Goal: Book appointment/travel/reservation

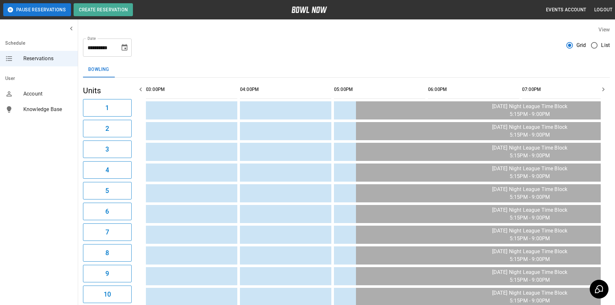
click at [139, 89] on icon "button" at bounding box center [141, 90] width 8 height 8
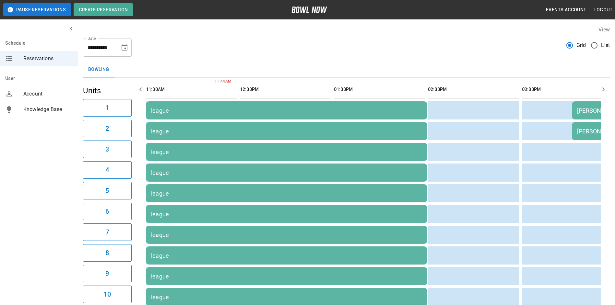
click at [400, 94] on button "button" at bounding box center [603, 89] width 13 height 13
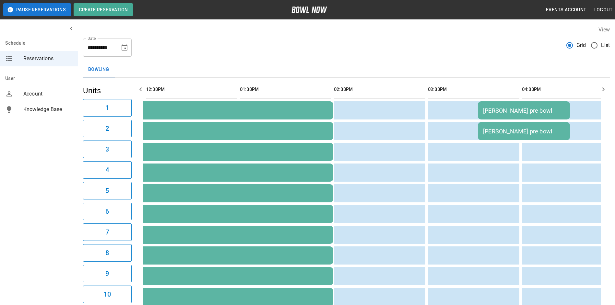
click at [400, 93] on button "button" at bounding box center [603, 89] width 13 height 13
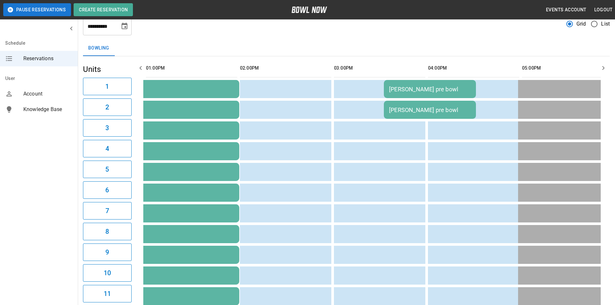
scroll to position [0, 0]
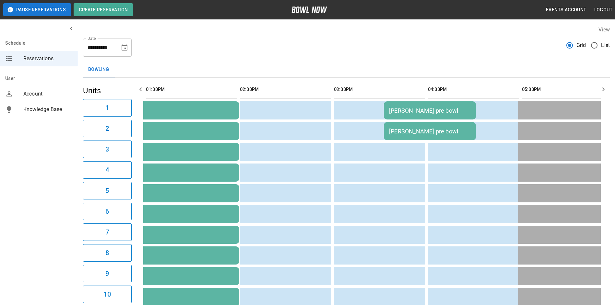
click at [400, 84] on button "button" at bounding box center [603, 89] width 13 height 13
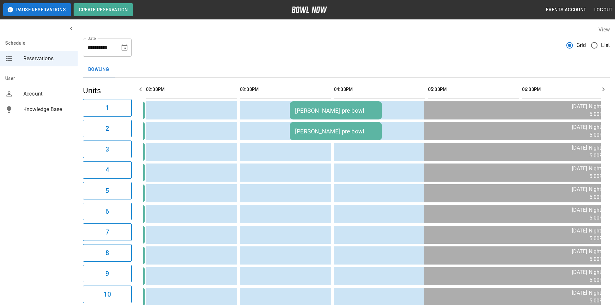
click at [400, 84] on button "button" at bounding box center [603, 89] width 13 height 13
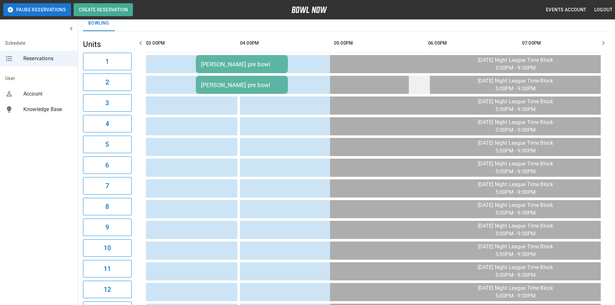
scroll to position [38, 0]
